Goal: Task Accomplishment & Management: Manage account settings

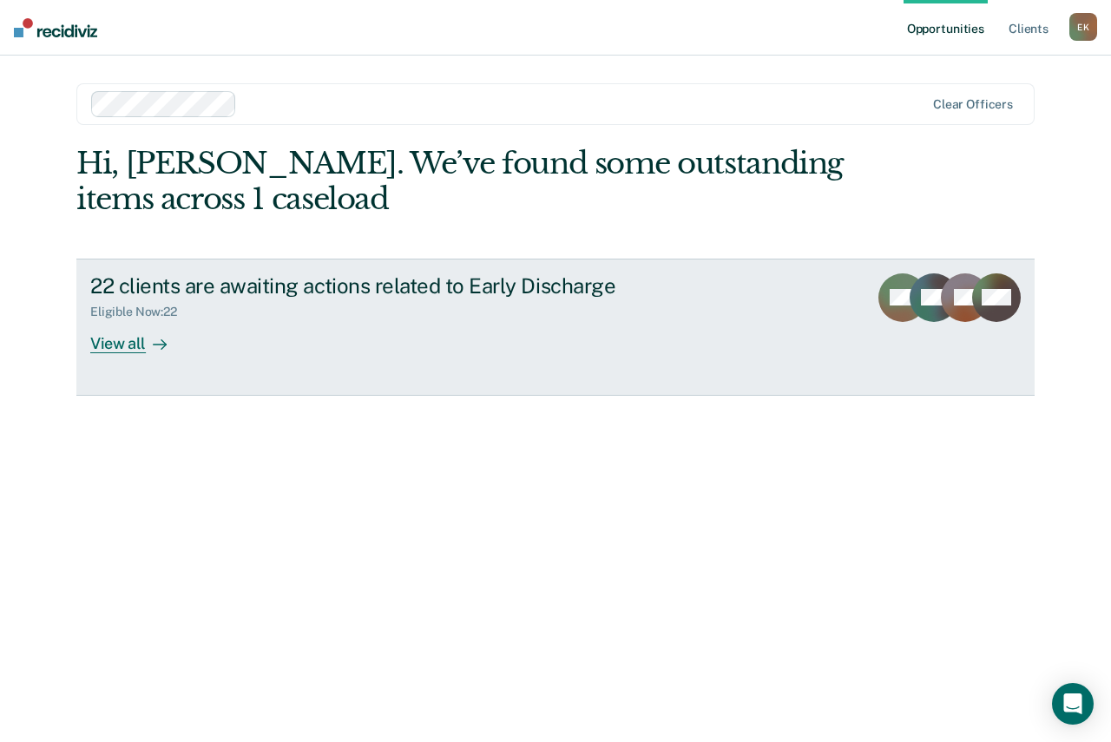
click at [122, 342] on div "View all" at bounding box center [138, 336] width 97 height 34
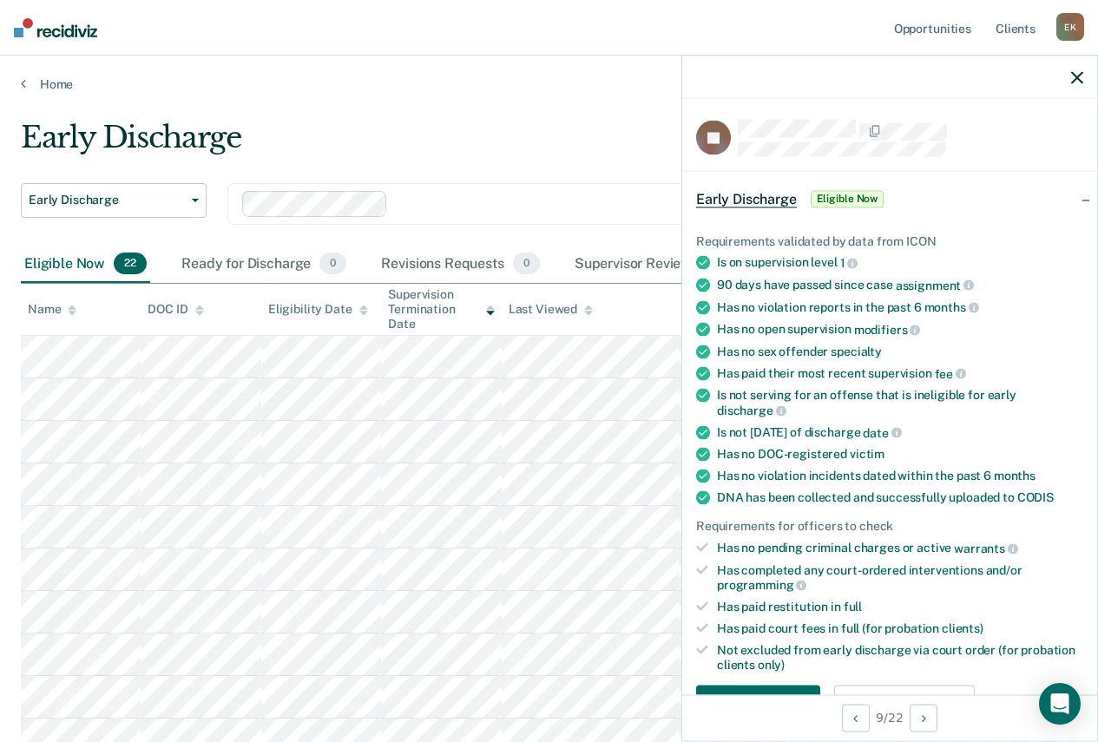
click at [1081, 72] on icon "button" at bounding box center [1077, 77] width 12 height 12
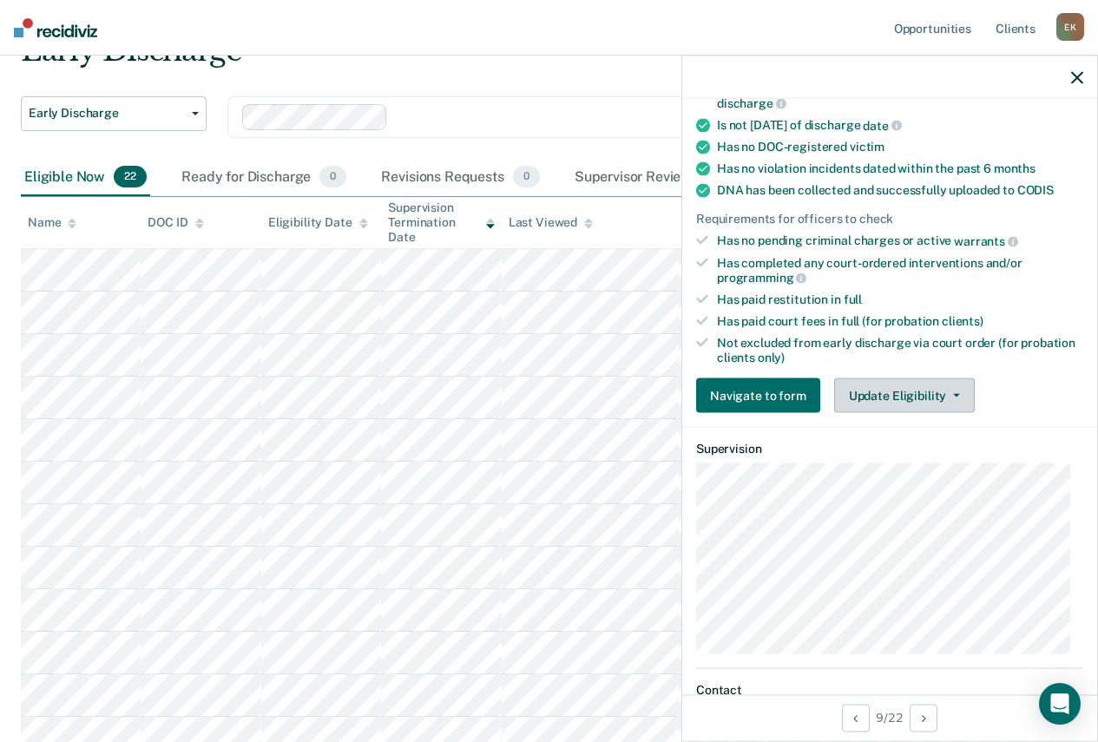
scroll to position [347, 0]
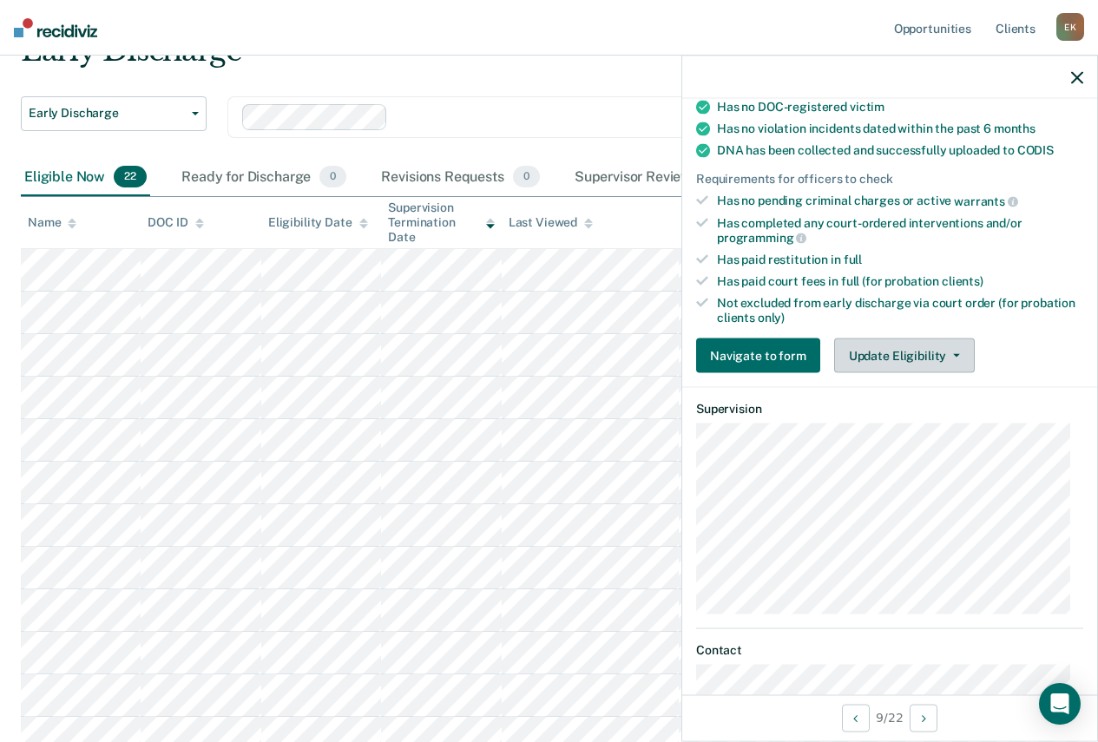
click at [935, 354] on button "Update Eligibility" at bounding box center [904, 356] width 141 height 35
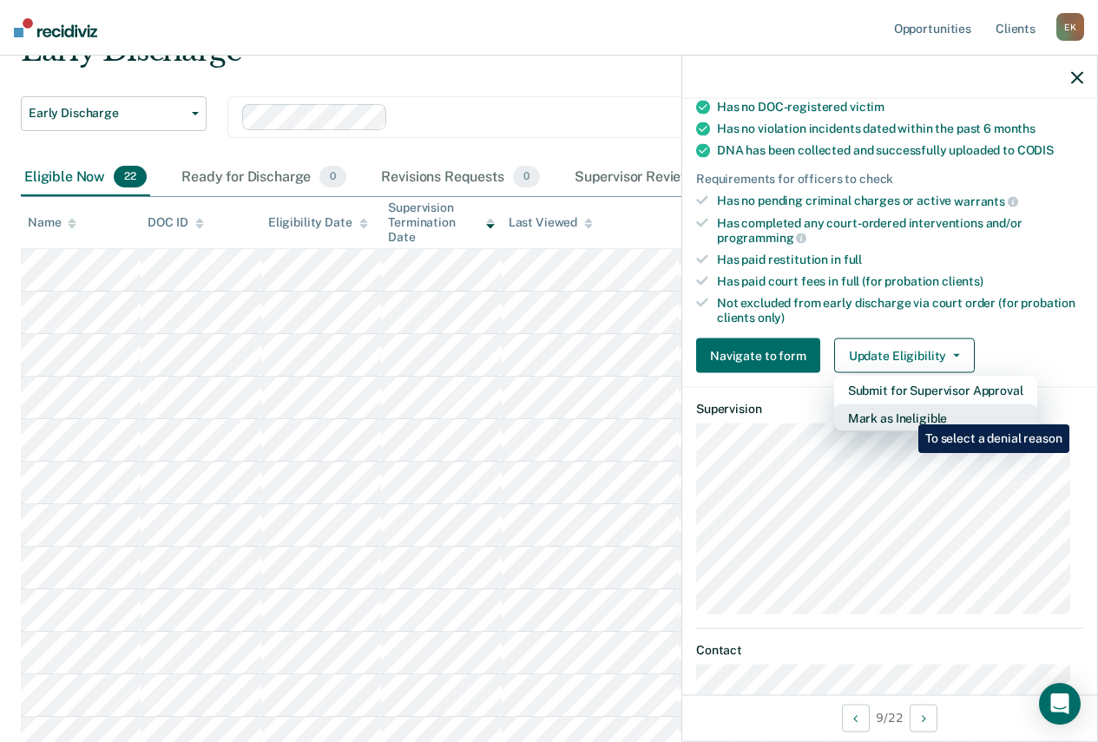
click at [905, 411] on button "Mark as Ineligible" at bounding box center [935, 419] width 203 height 28
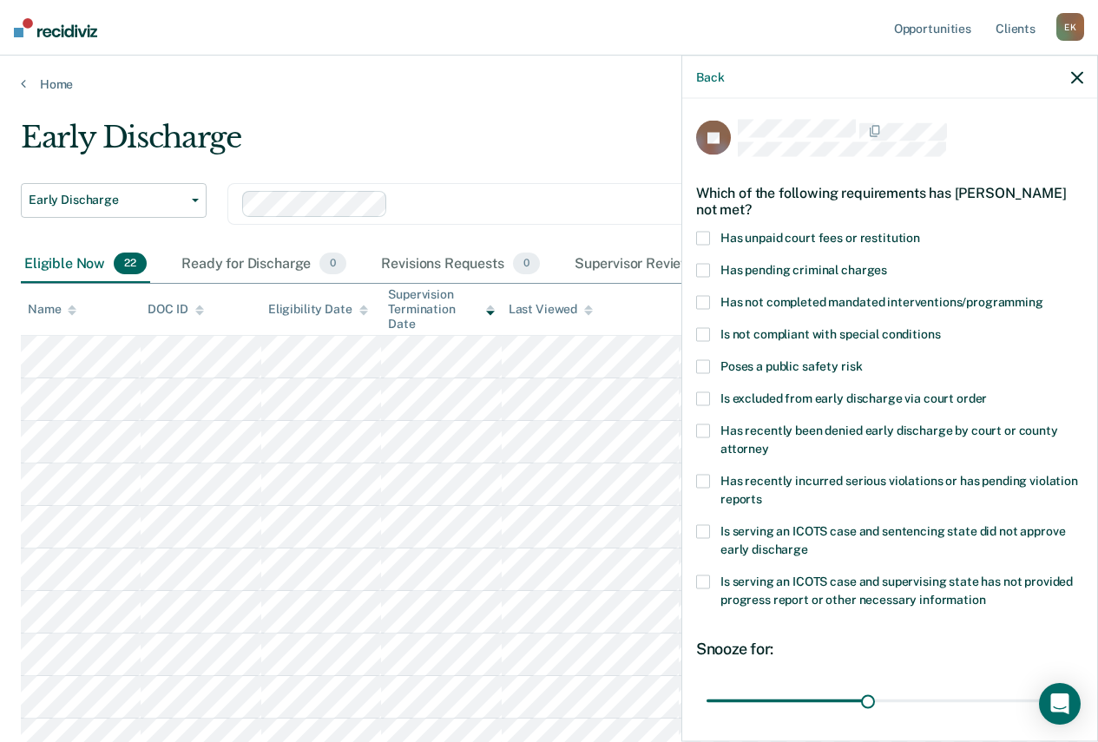
scroll to position [87, 0]
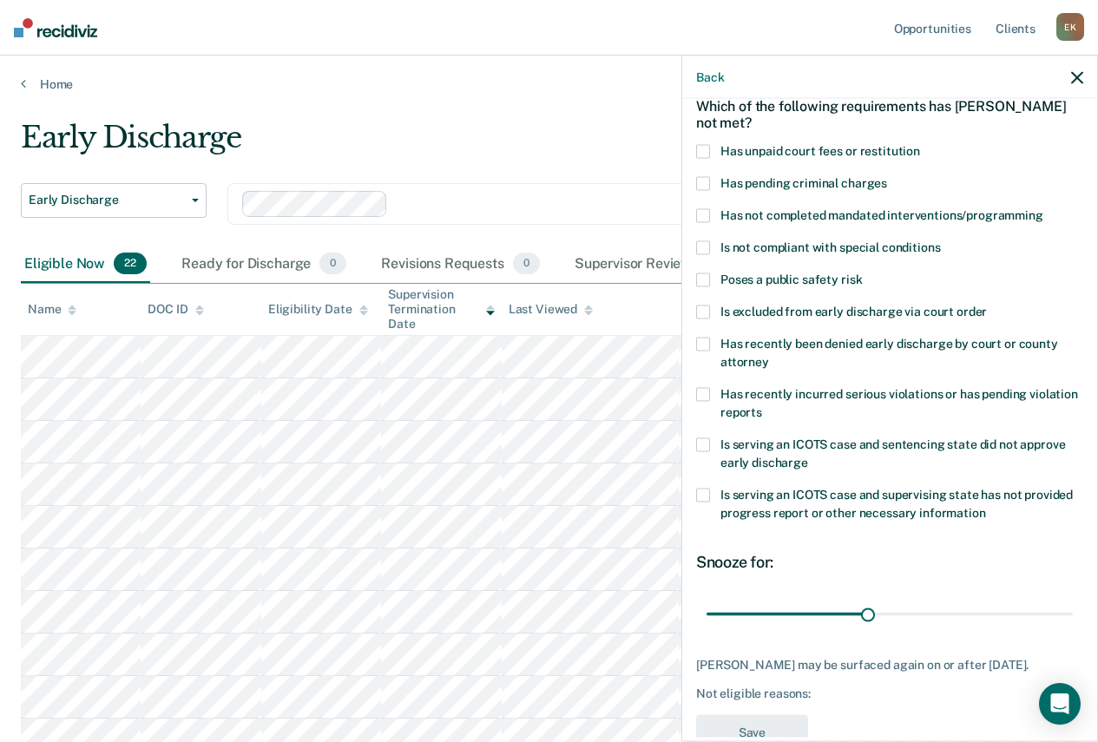
click at [1078, 74] on icon "button" at bounding box center [1077, 77] width 12 height 12
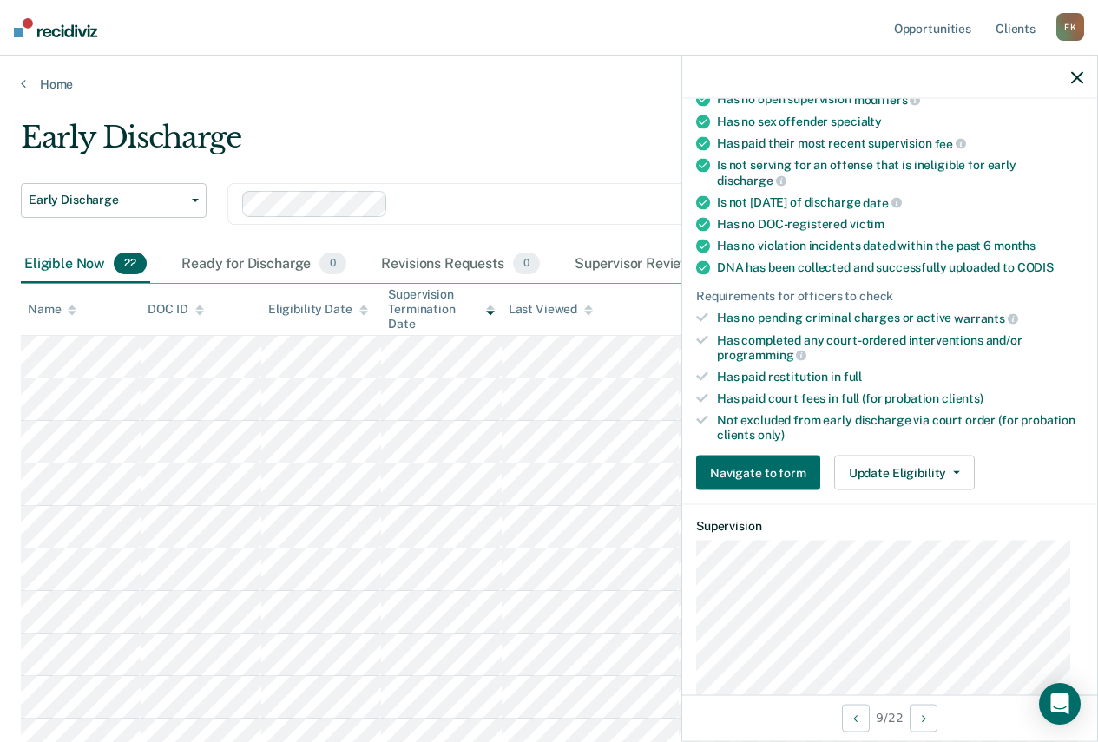
scroll to position [260, 0]
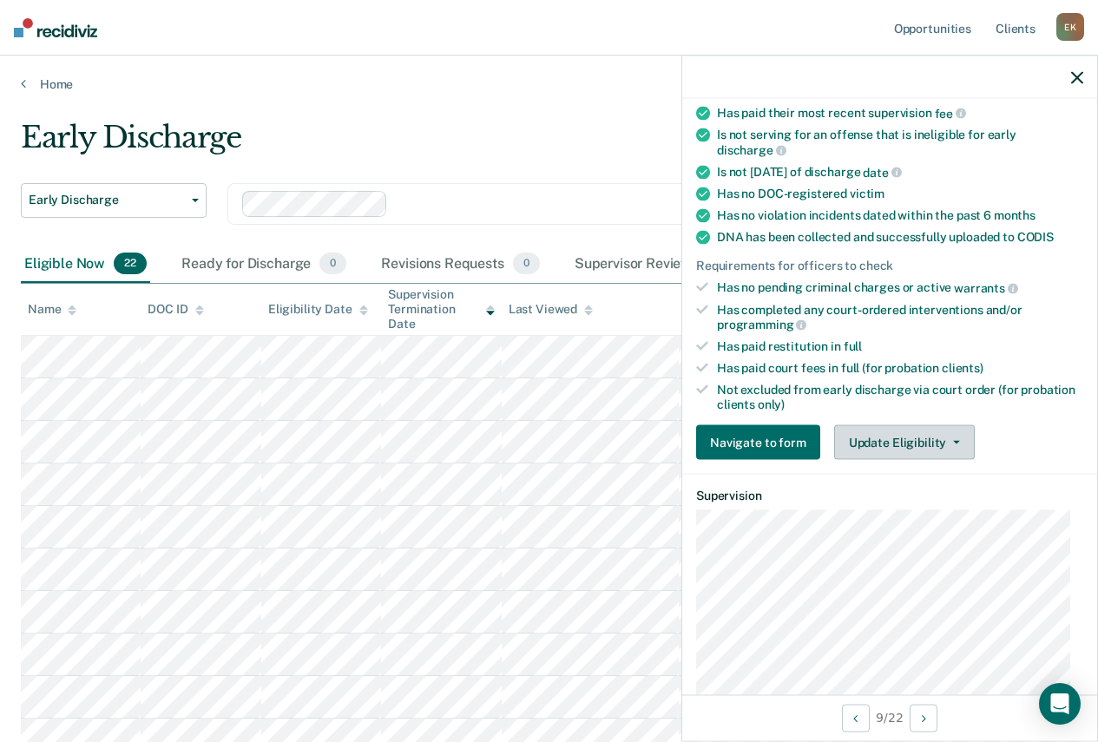
click at [892, 439] on button "Update Eligibility" at bounding box center [904, 442] width 141 height 35
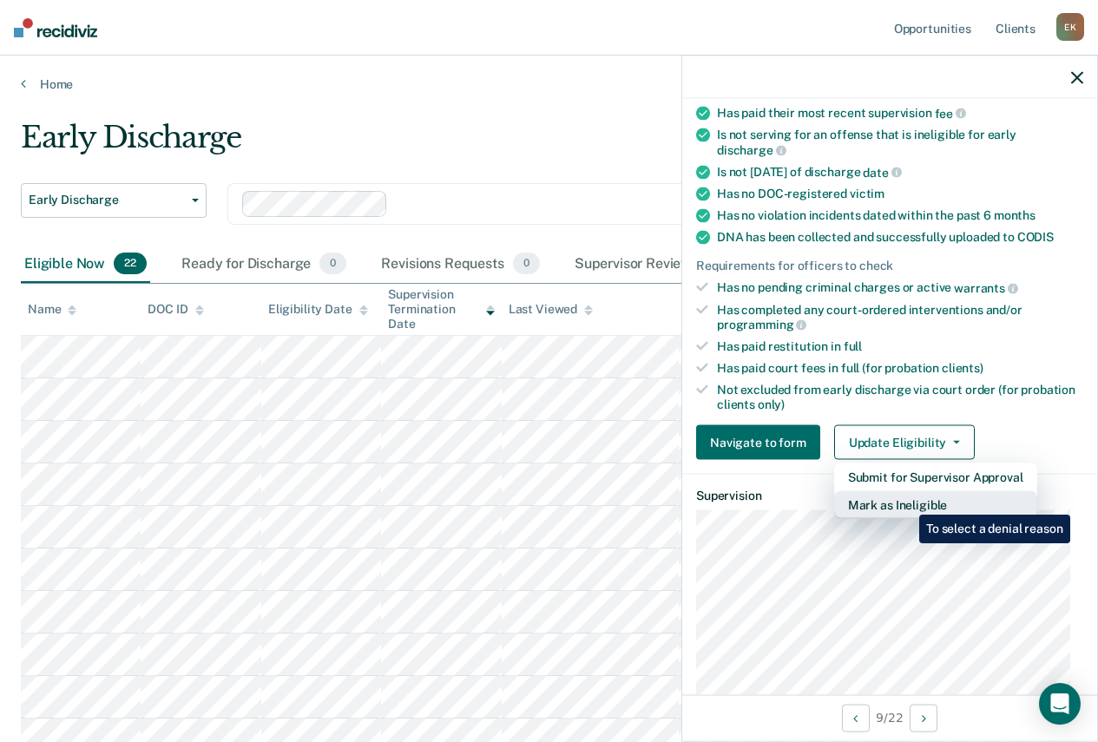
click at [906, 502] on button "Mark as Ineligible" at bounding box center [935, 505] width 203 height 28
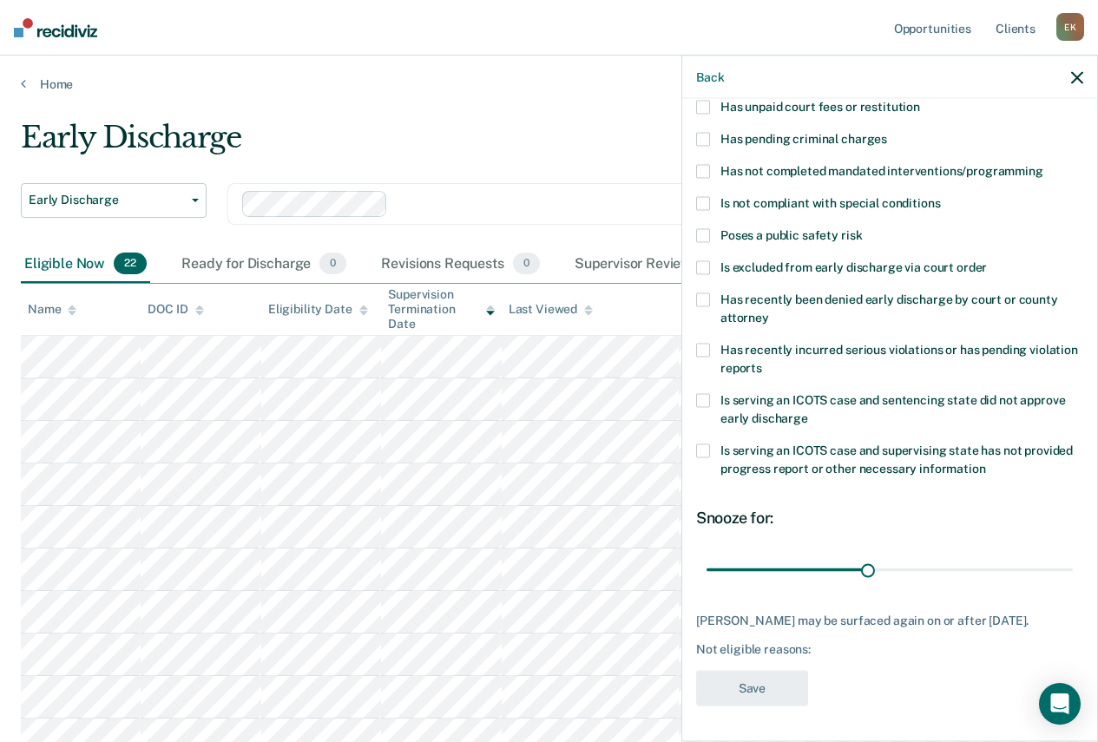
scroll to position [56, 0]
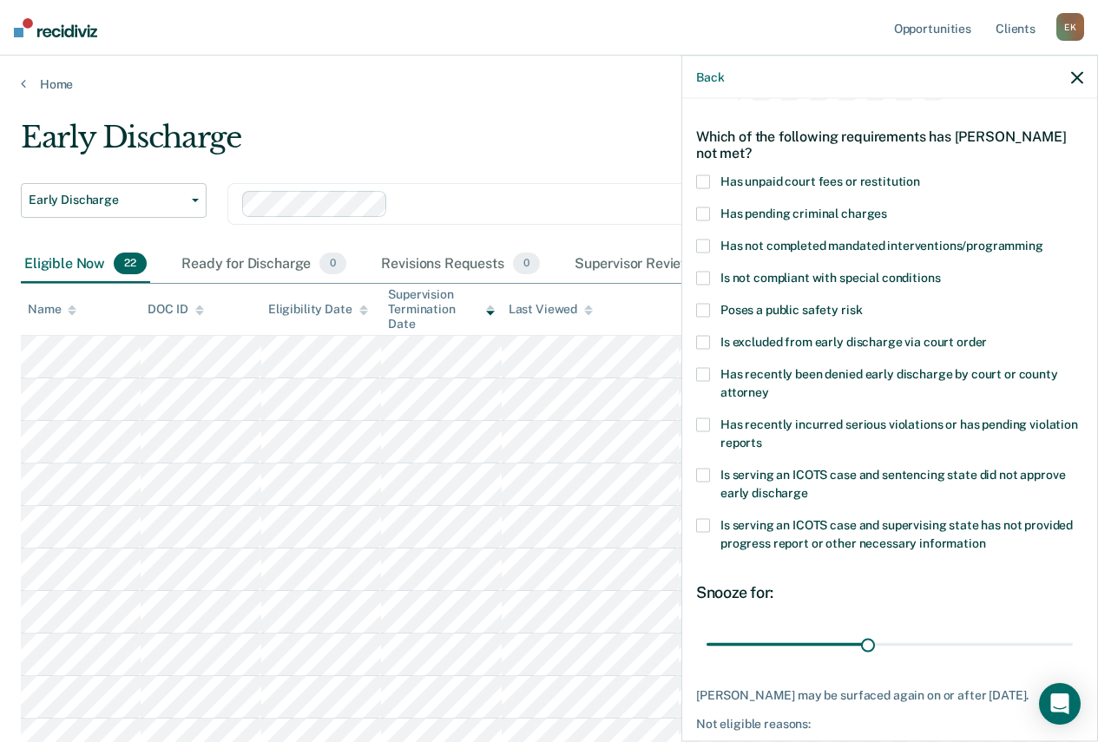
click at [704, 424] on span at bounding box center [703, 425] width 14 height 14
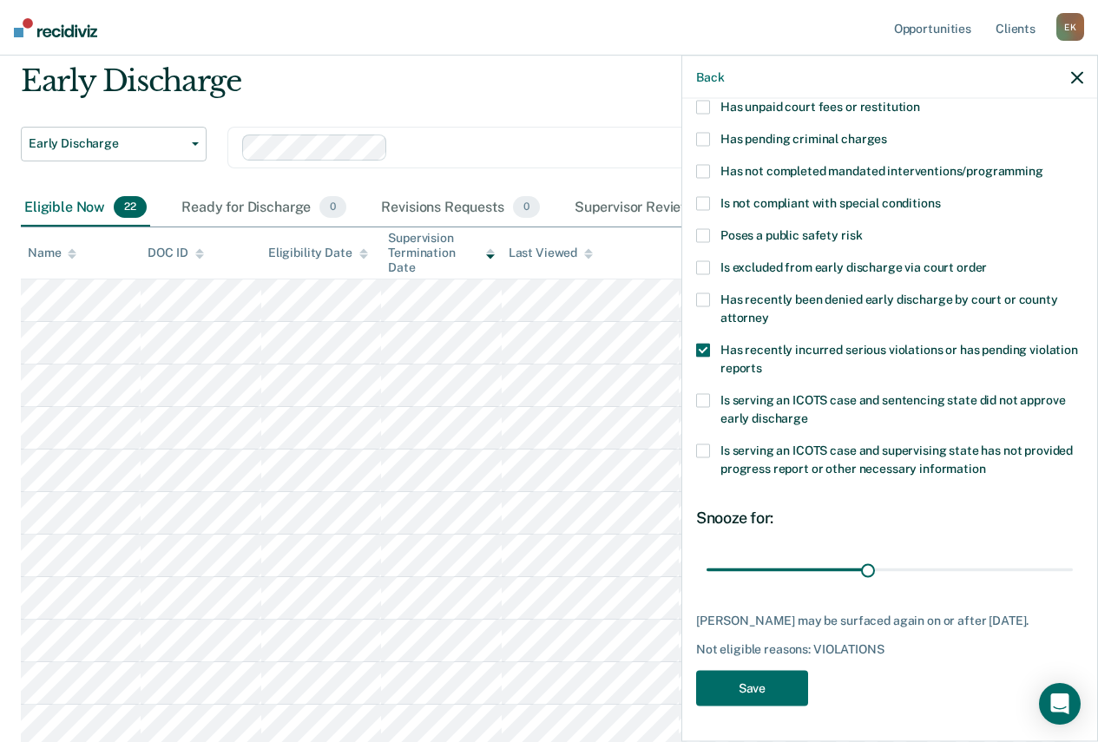
scroll to position [87, 0]
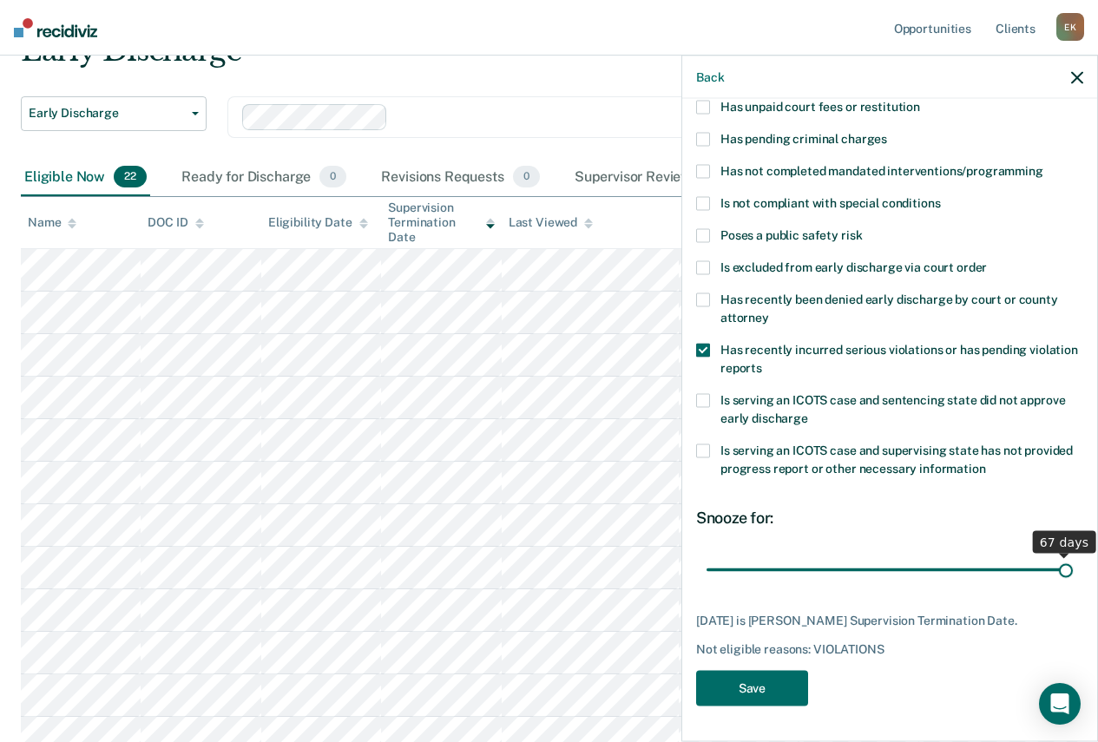
drag, startPoint x: 863, startPoint y: 554, endPoint x: 1066, endPoint y: 552, distance: 203.1
type input "67"
click at [1066, 555] on input "range" at bounding box center [890, 570] width 366 height 30
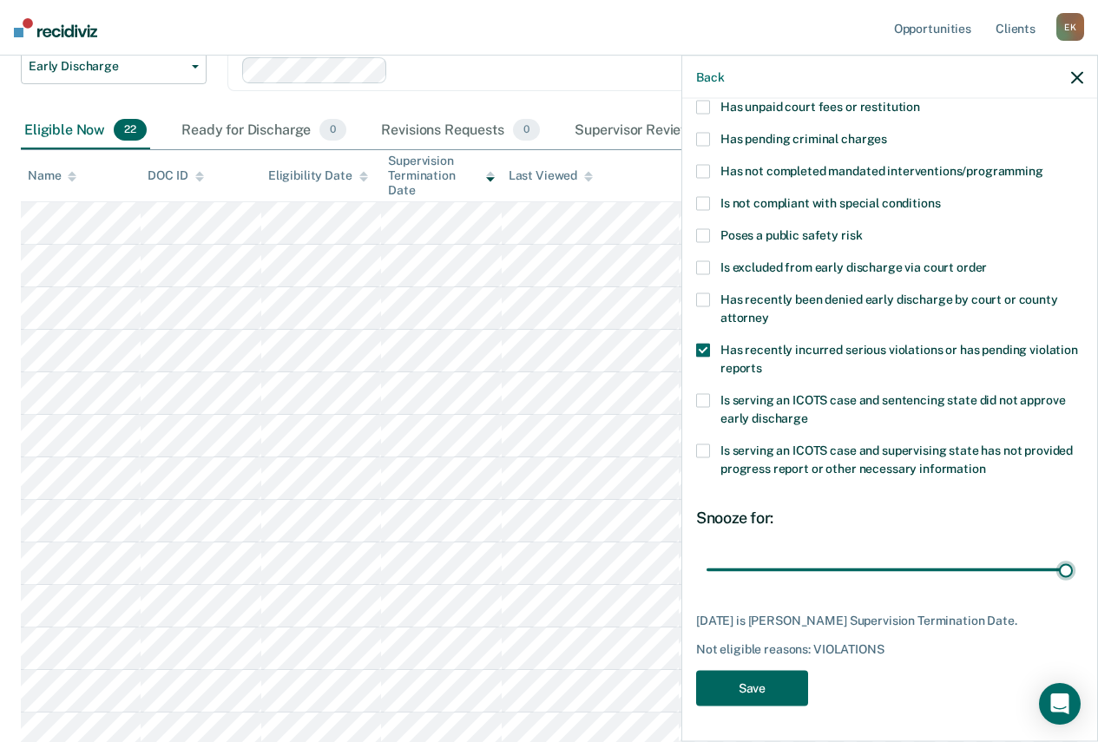
scroll to position [174, 0]
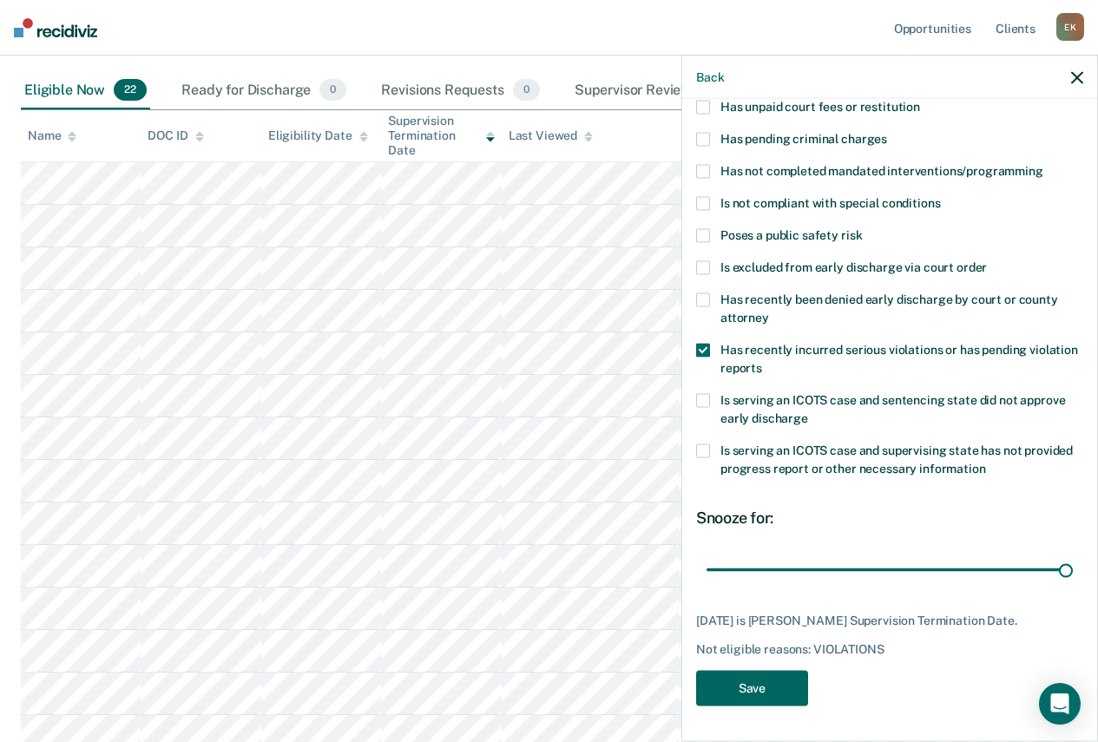
click at [756, 680] on button "Save" at bounding box center [752, 689] width 112 height 36
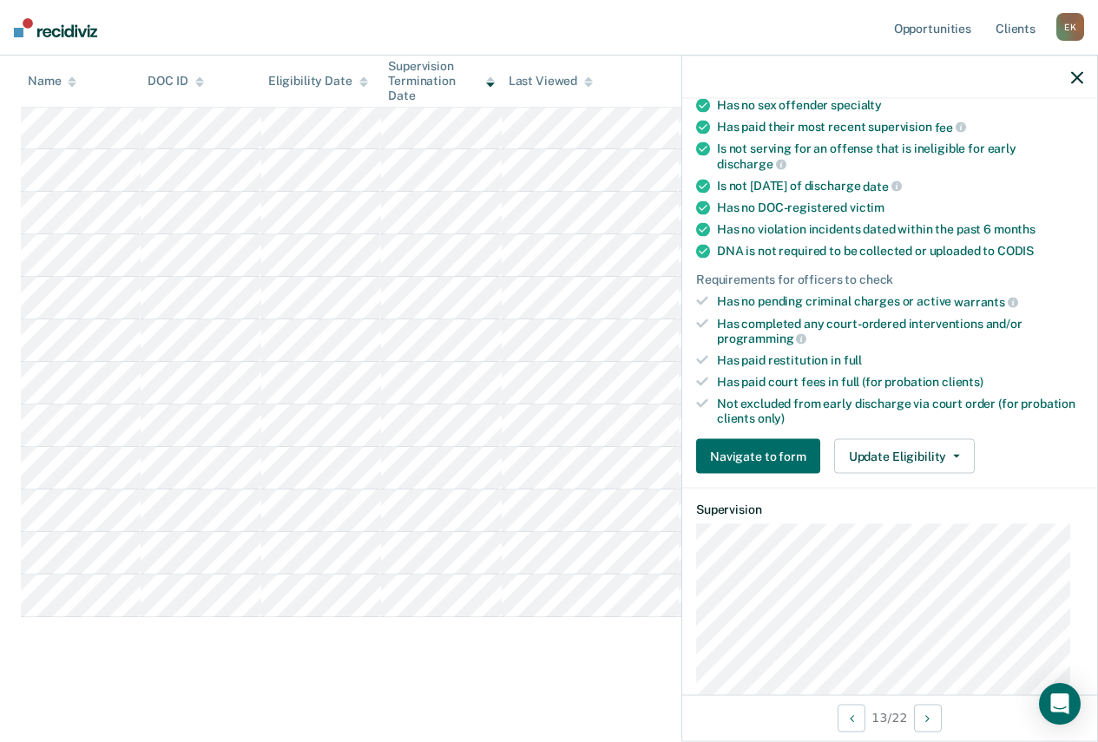
scroll to position [347, 0]
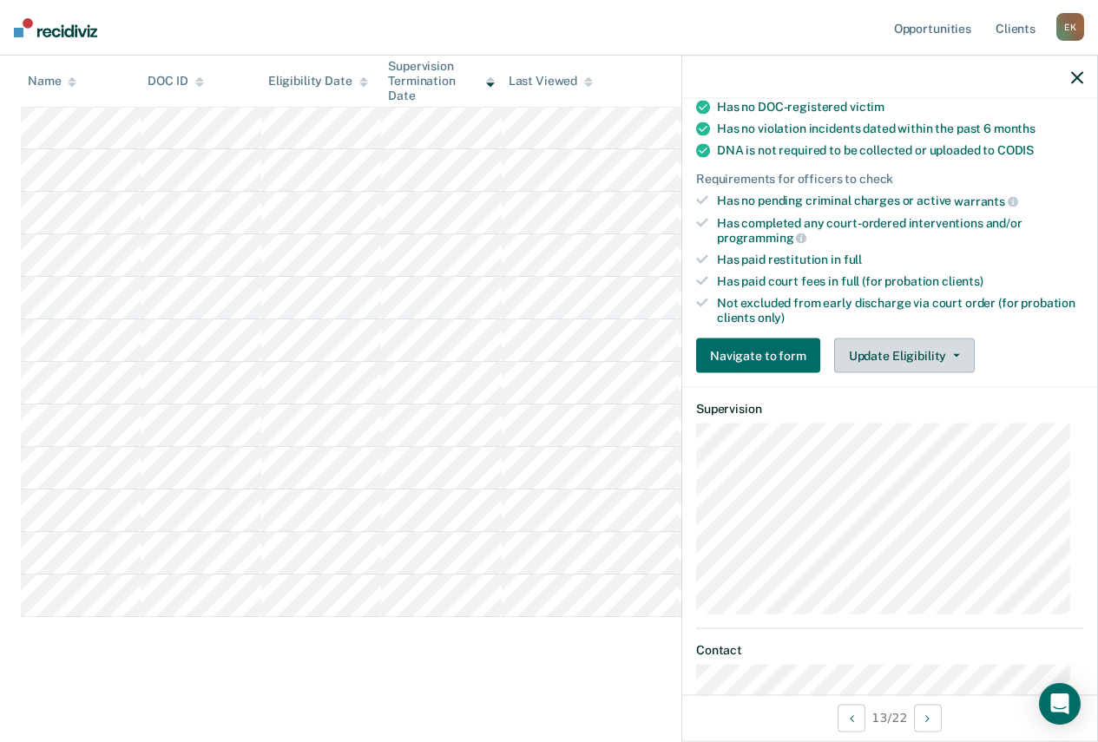
click at [888, 348] on button "Update Eligibility" at bounding box center [904, 356] width 141 height 35
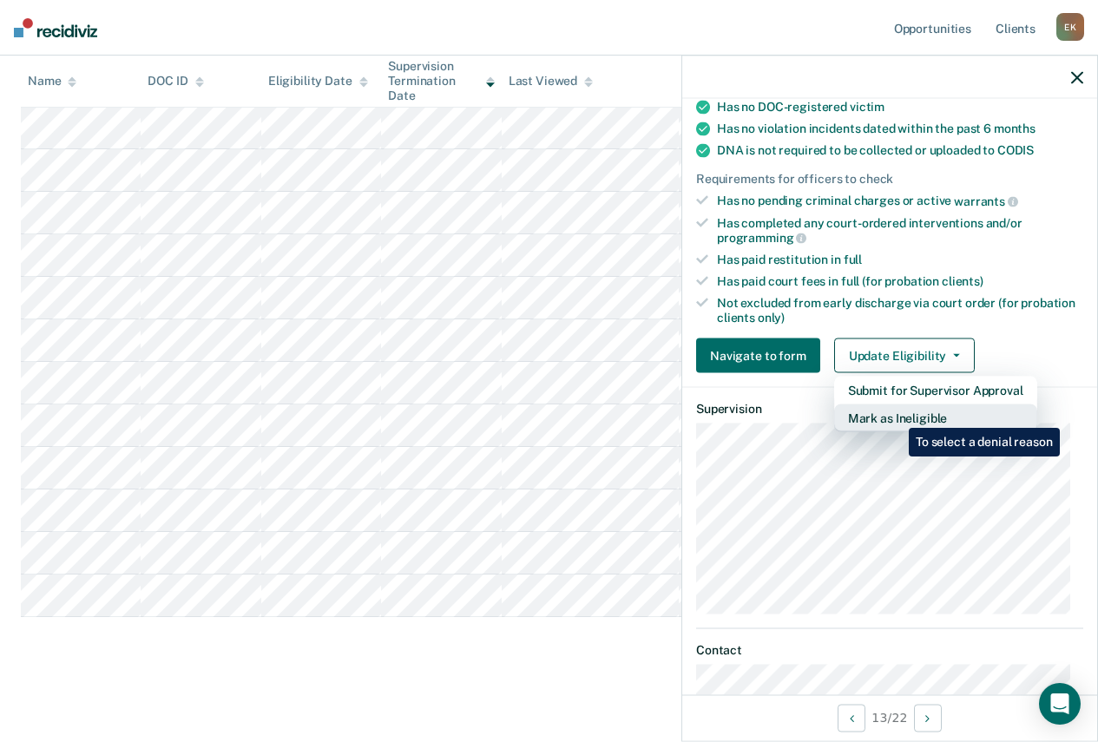
click at [896, 415] on button "Mark as Ineligible" at bounding box center [935, 419] width 203 height 28
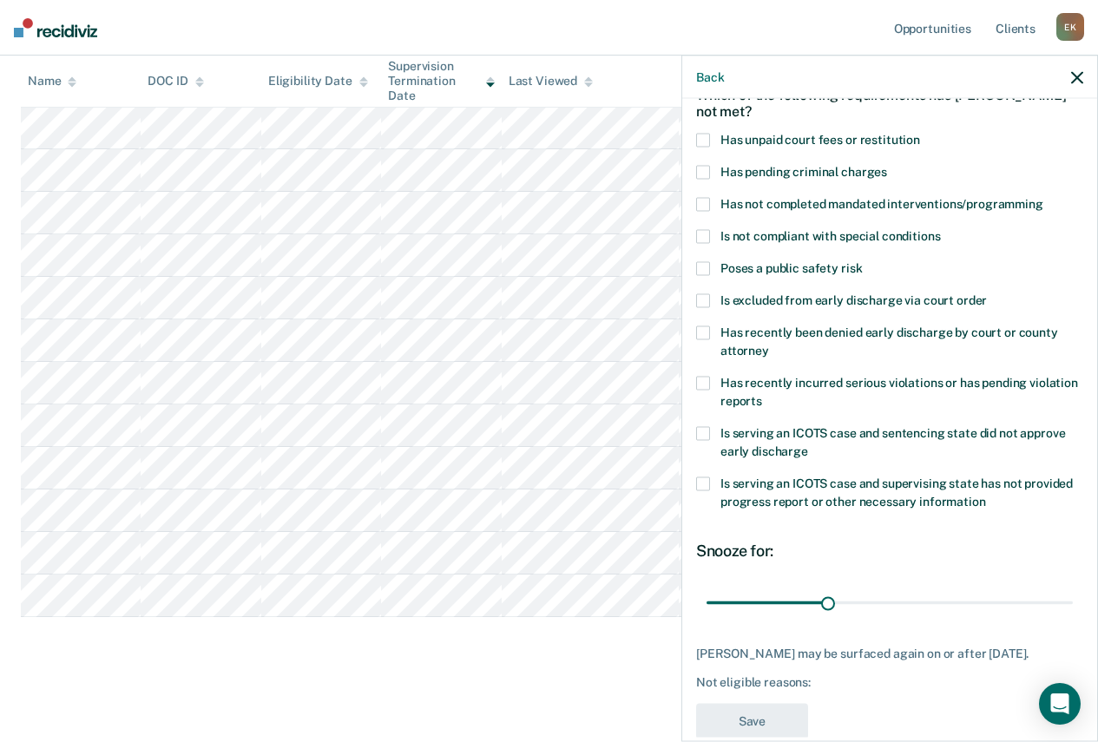
scroll to position [128, 0]
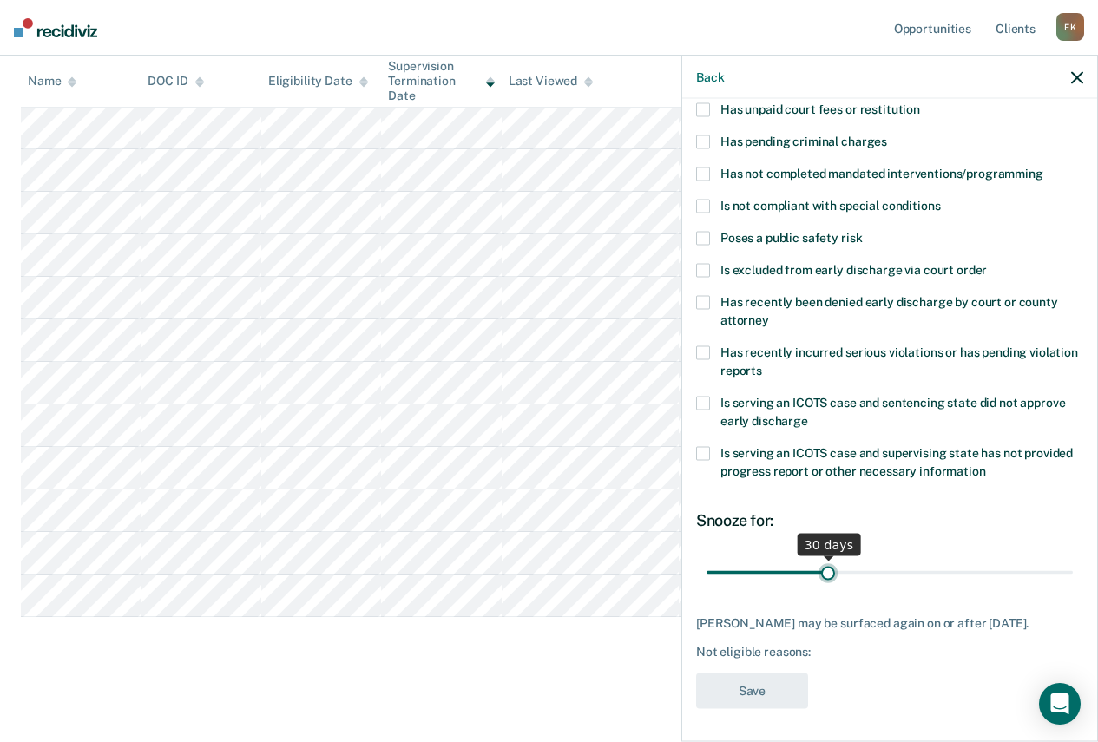
click at [826, 569] on input "range" at bounding box center [890, 572] width 366 height 30
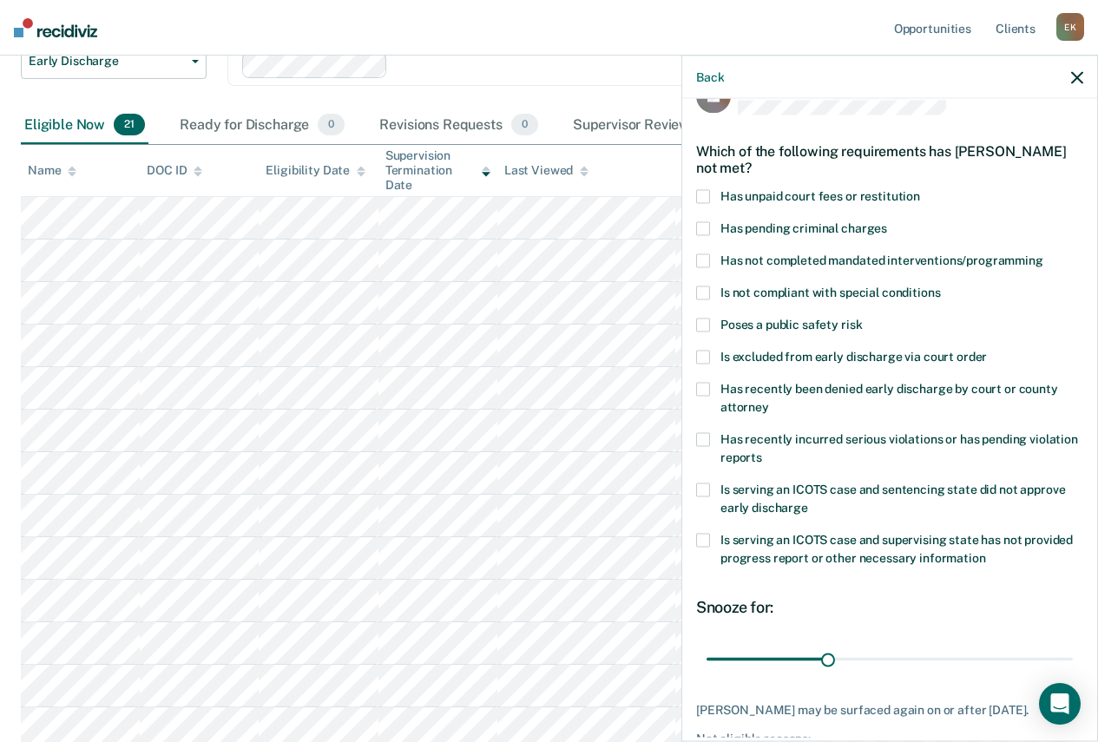
scroll to position [0, 0]
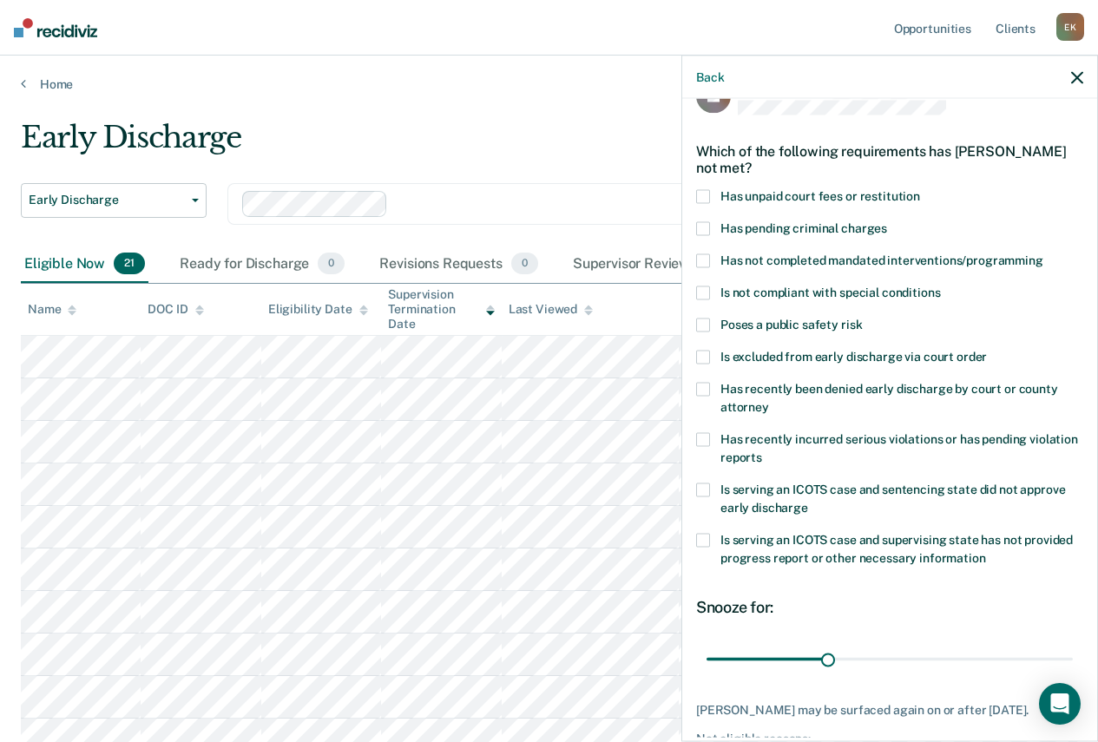
click at [1079, 80] on icon "button" at bounding box center [1077, 77] width 12 height 12
